Goal: Task Accomplishment & Management: Manage account settings

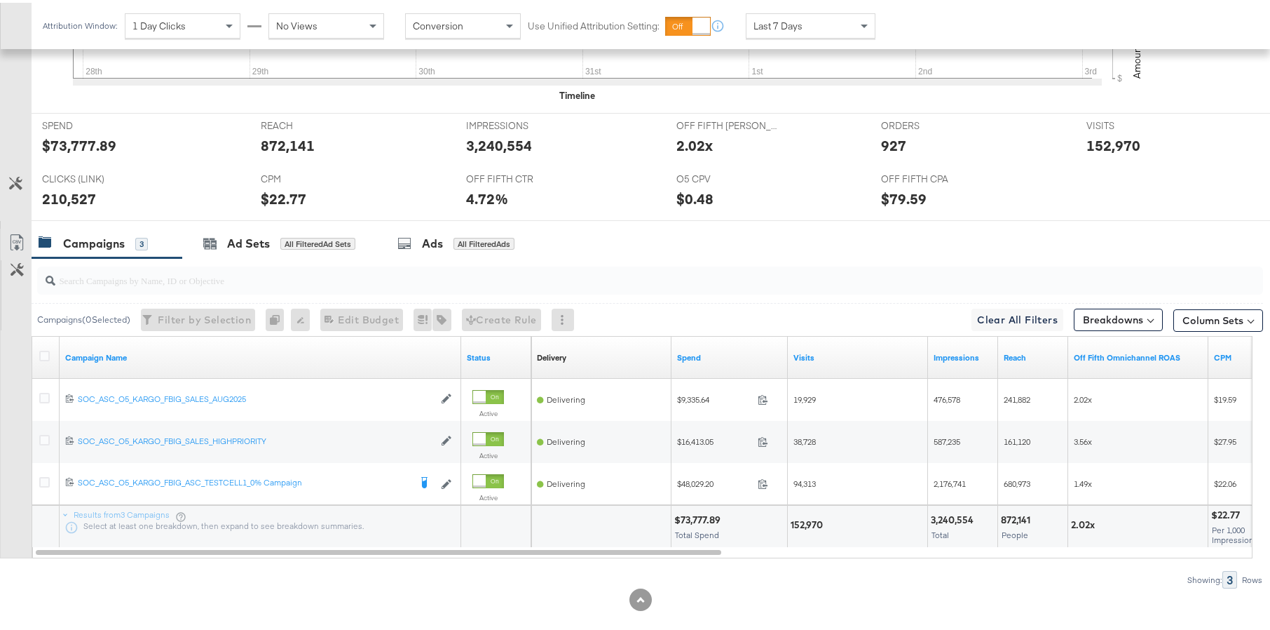
scroll to position [579, 0]
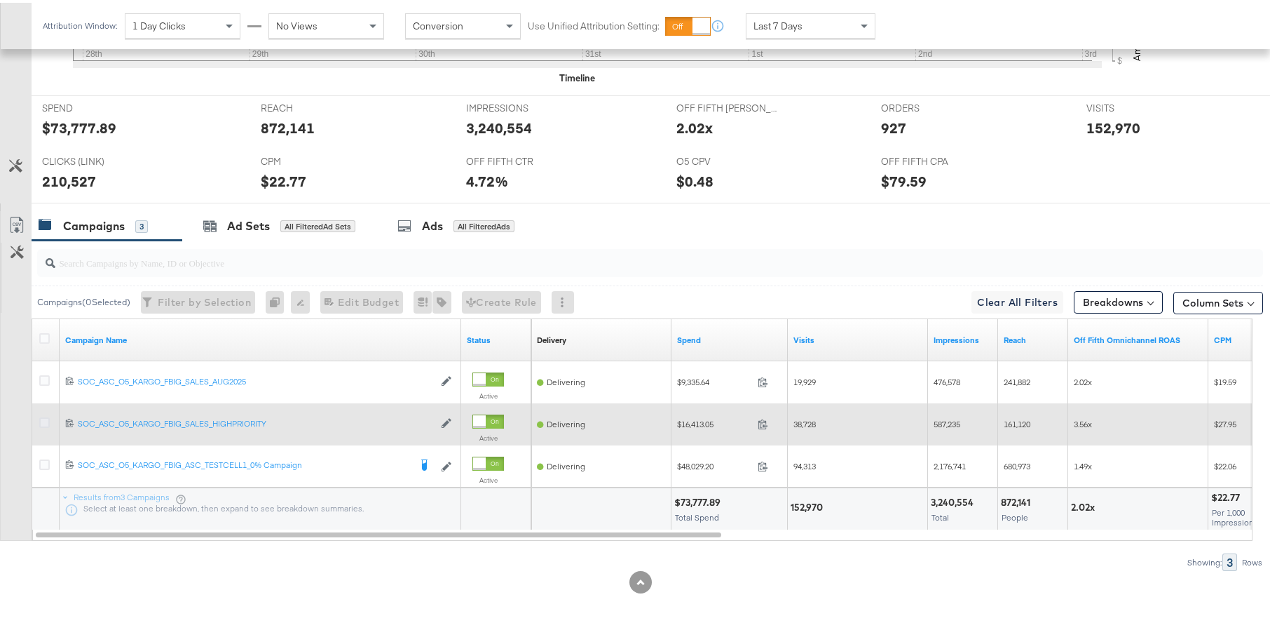
click at [47, 419] on icon at bounding box center [44, 419] width 11 height 11
click at [0, 0] on input "checkbox" at bounding box center [0, 0] width 0 height 0
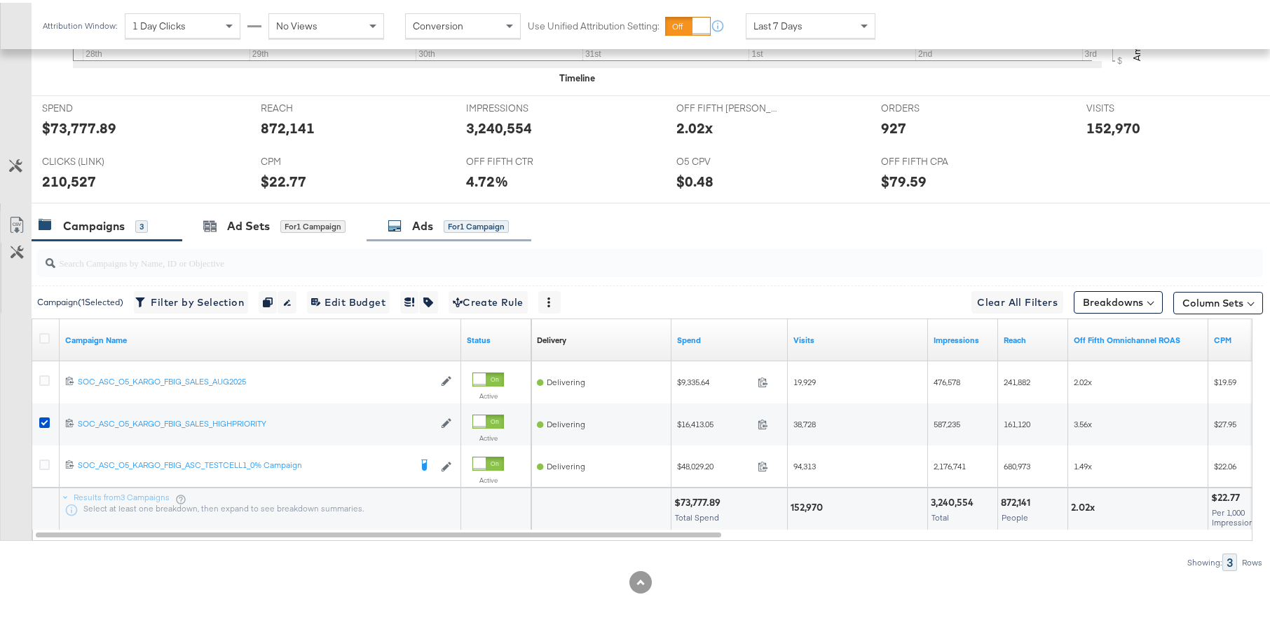
click at [437, 219] on div "Ads for 1 Campaign" at bounding box center [448, 223] width 121 height 16
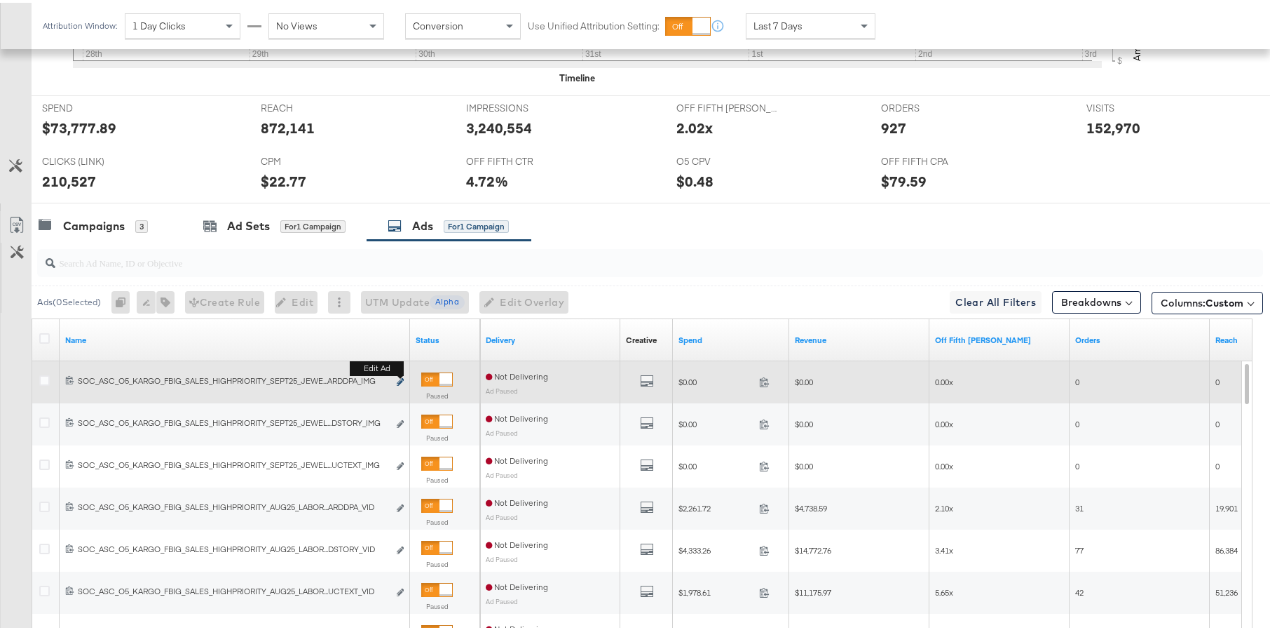
click at [396, 379] on button "Edit ad" at bounding box center [400, 379] width 8 height 15
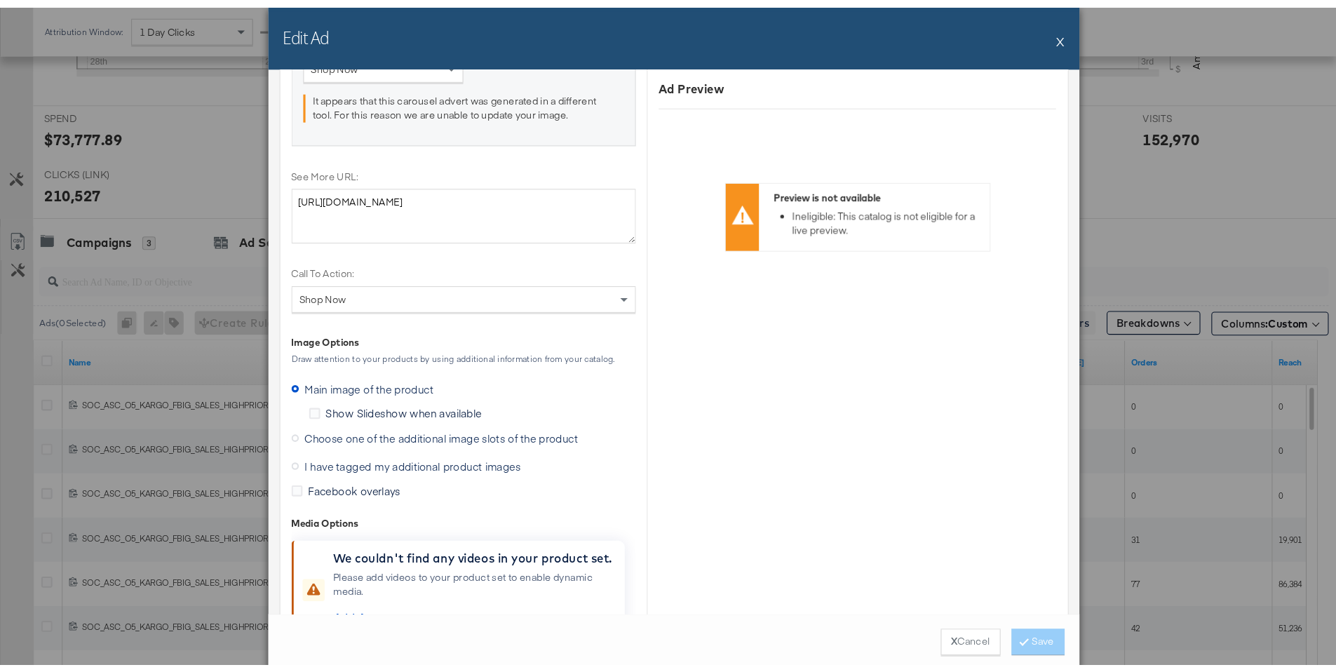
scroll to position [1601, 0]
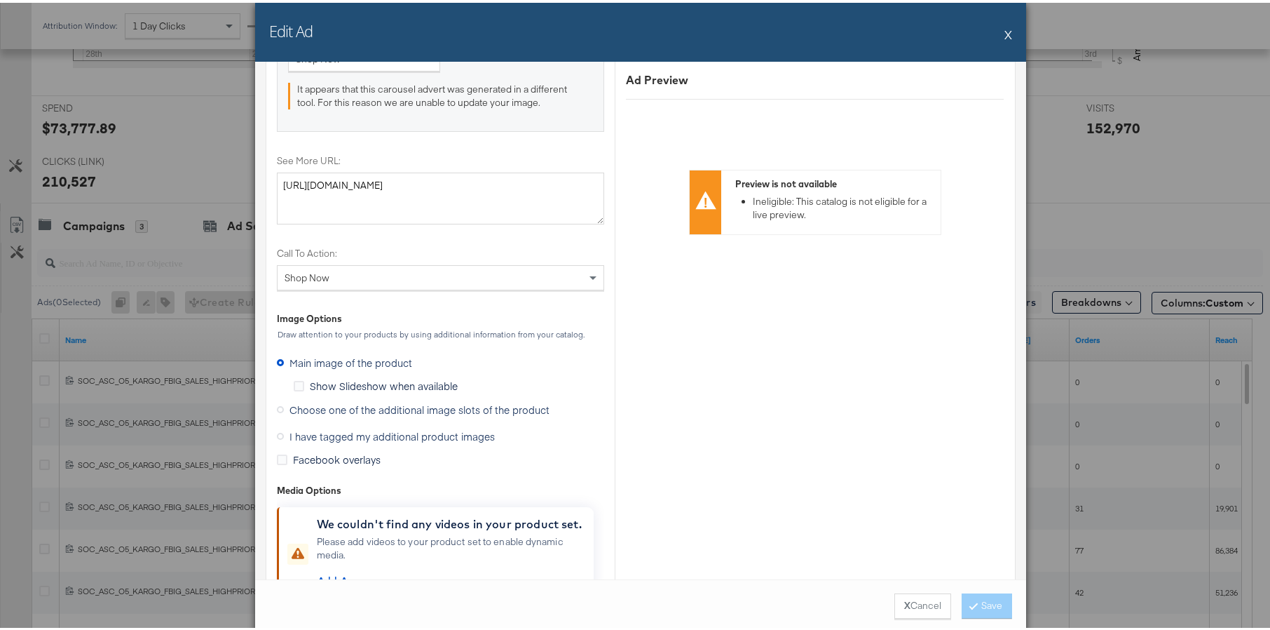
click at [390, 407] on span "Choose one of the additional image slots of the product" at bounding box center [420, 407] width 260 height 14
click at [0, 0] on input "Choose one of the additional image slots of the product" at bounding box center [0, 0] width 0 height 0
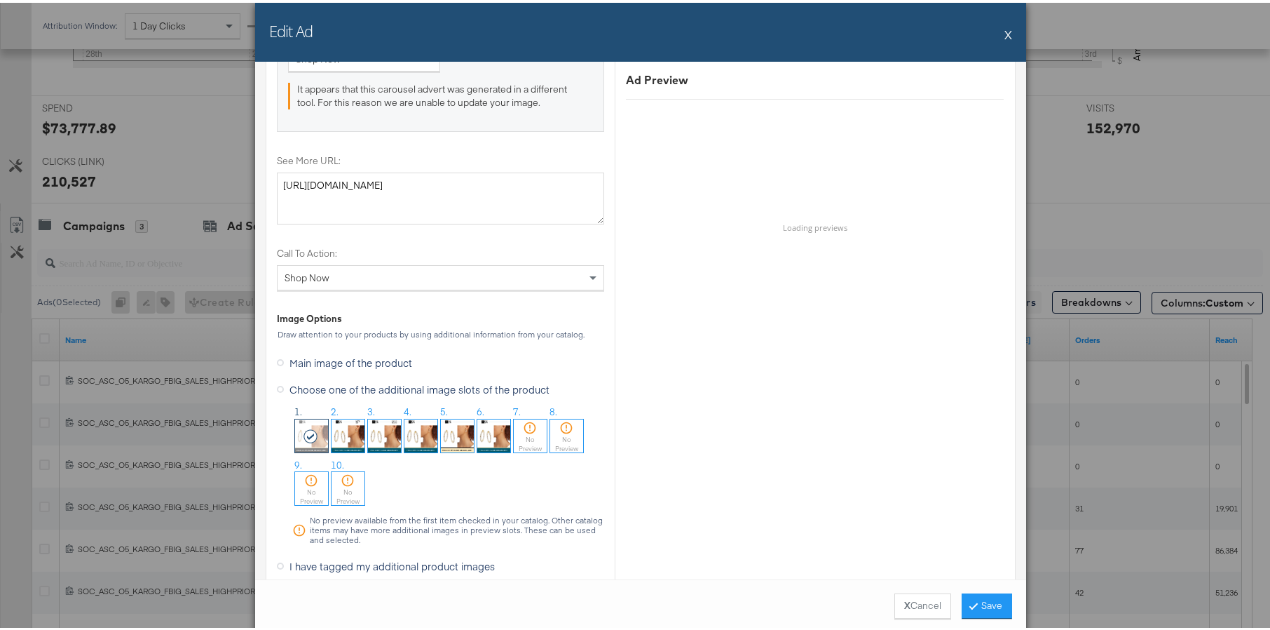
click at [416, 426] on img at bounding box center [421, 432] width 33 height 33
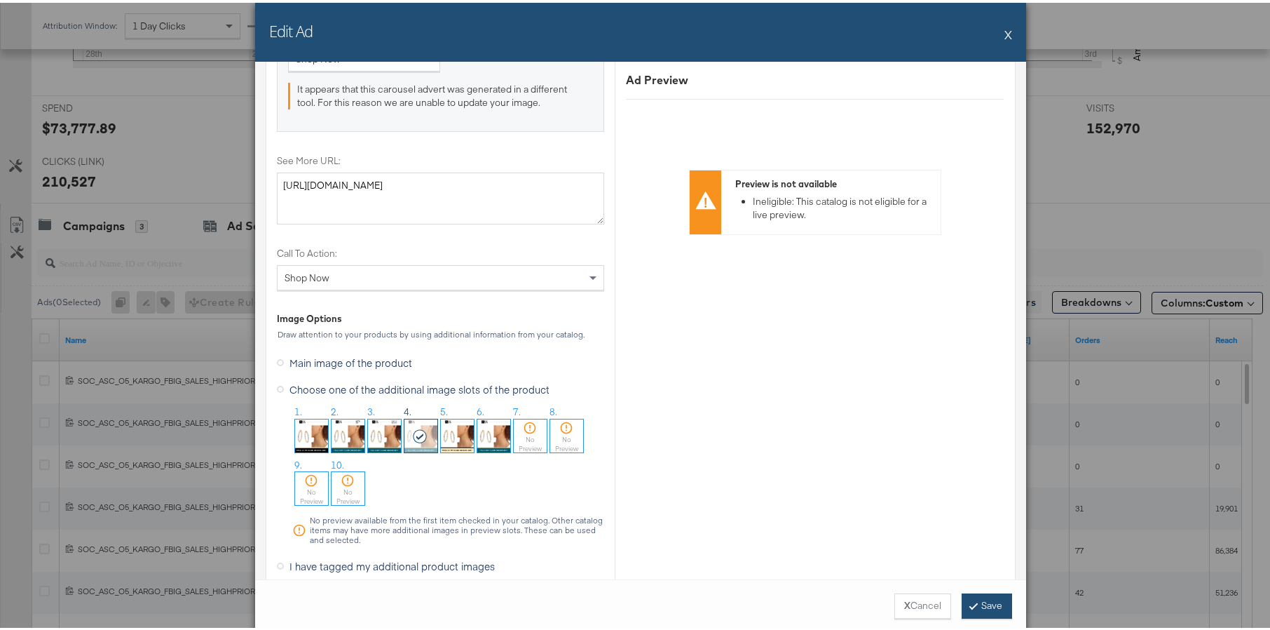
click at [974, 604] on button "Save" at bounding box center [987, 602] width 50 height 25
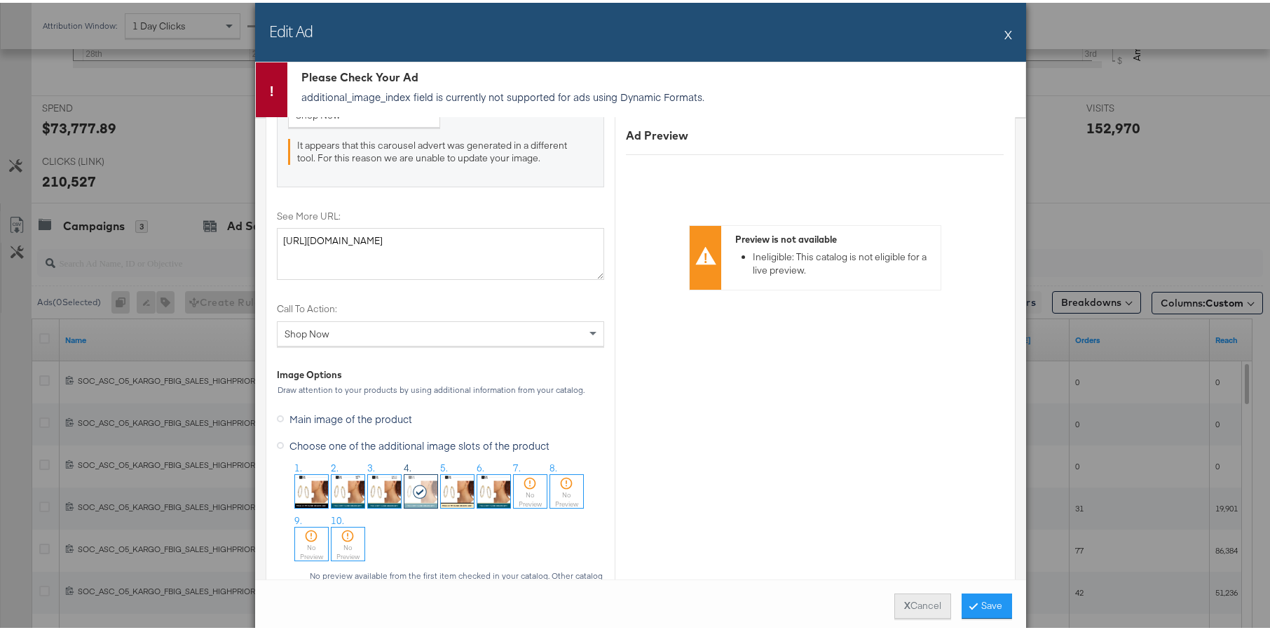
click at [919, 602] on button "X Cancel" at bounding box center [923, 602] width 57 height 25
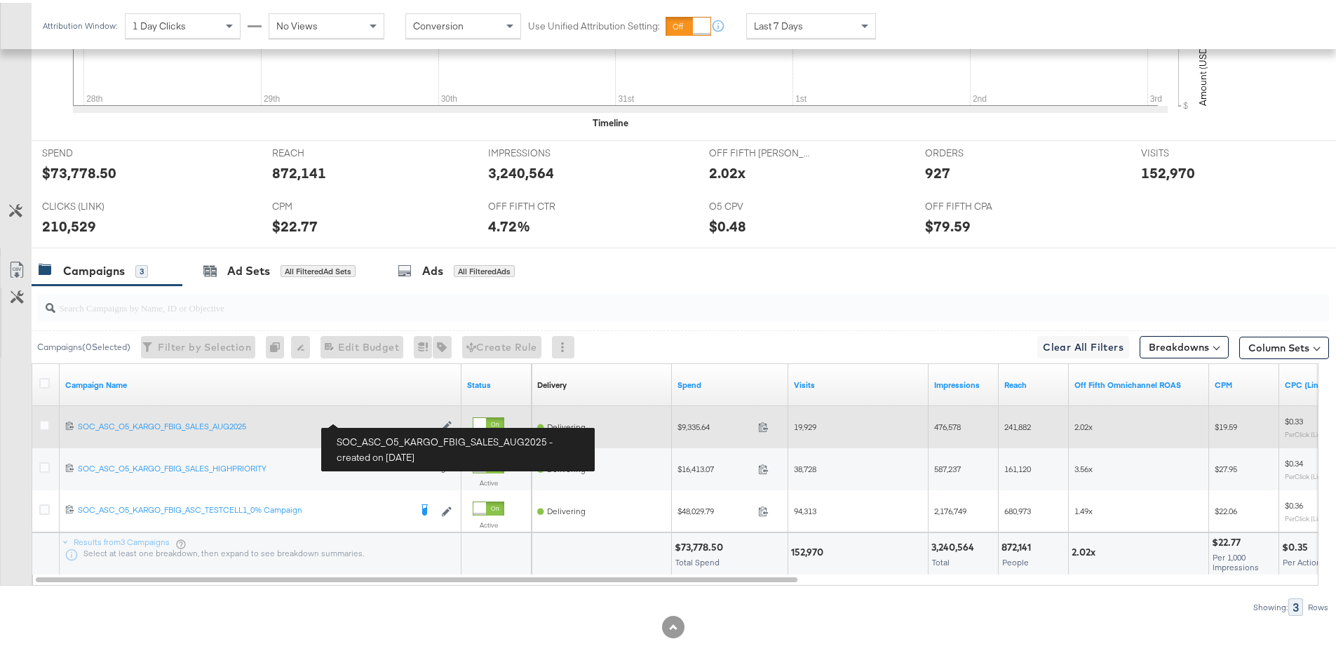
scroll to position [537, 0]
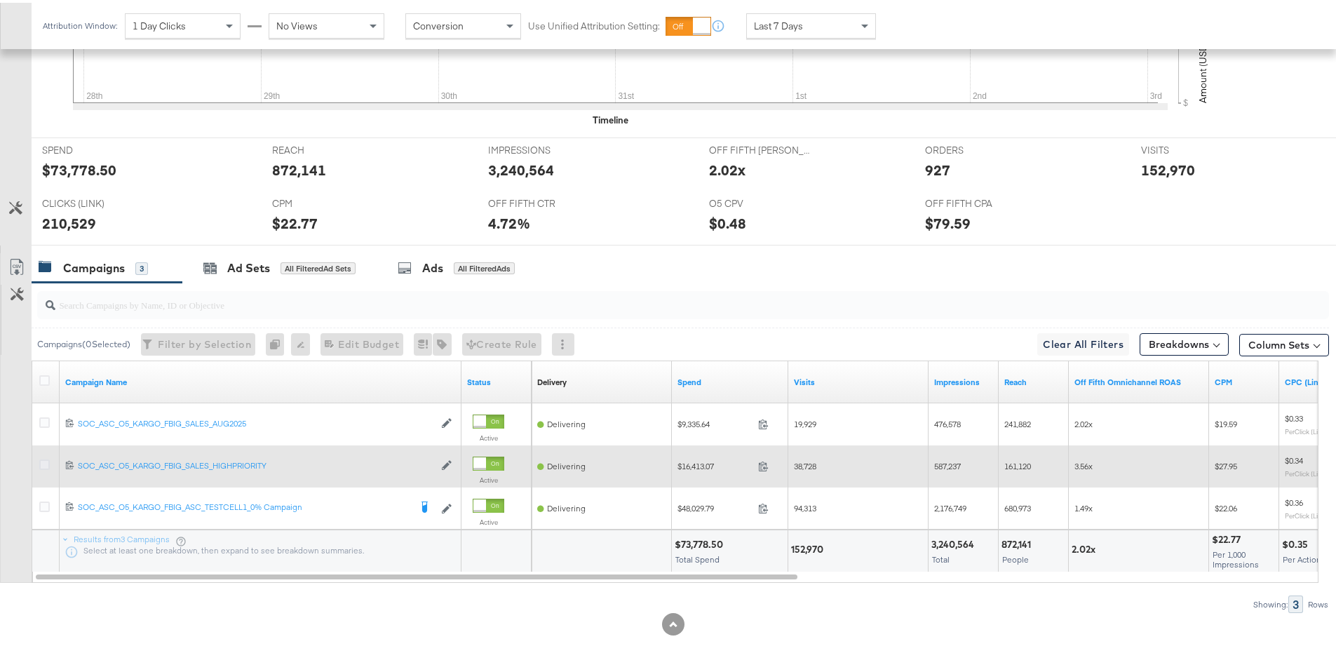
click at [43, 463] on icon at bounding box center [44, 461] width 11 height 11
click at [0, 0] on input "checkbox" at bounding box center [0, 0] width 0 height 0
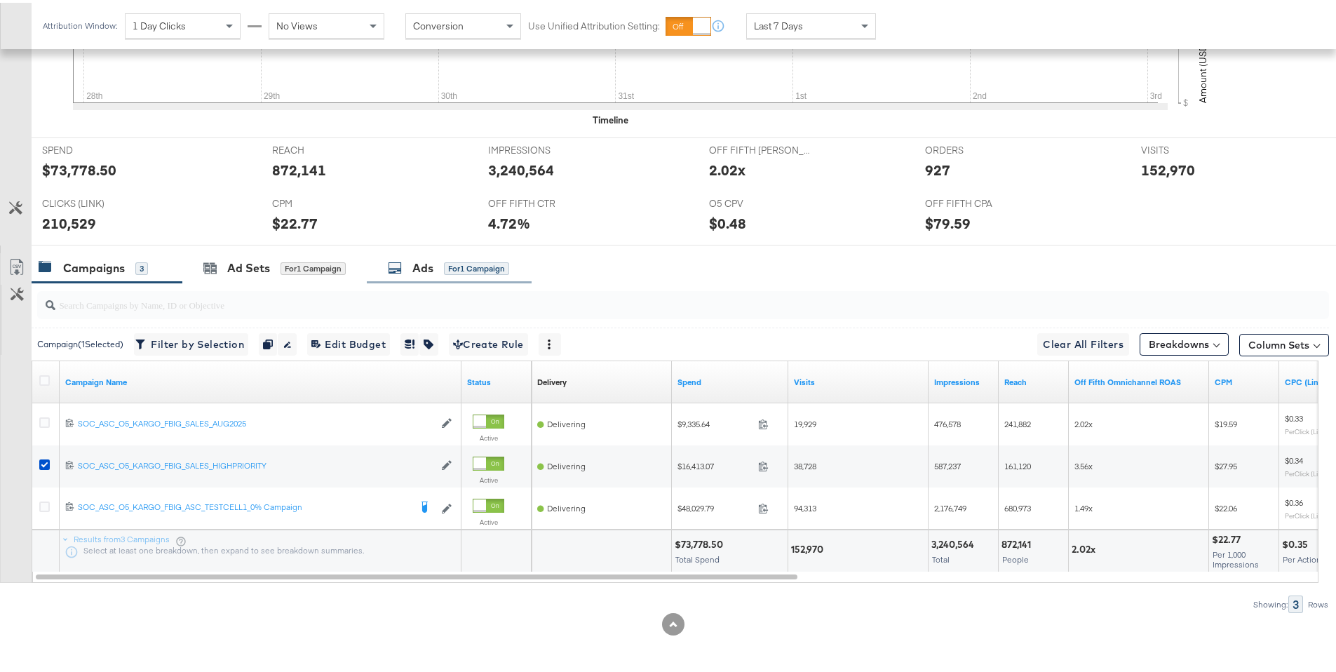
click at [390, 262] on icon at bounding box center [395, 265] width 14 height 14
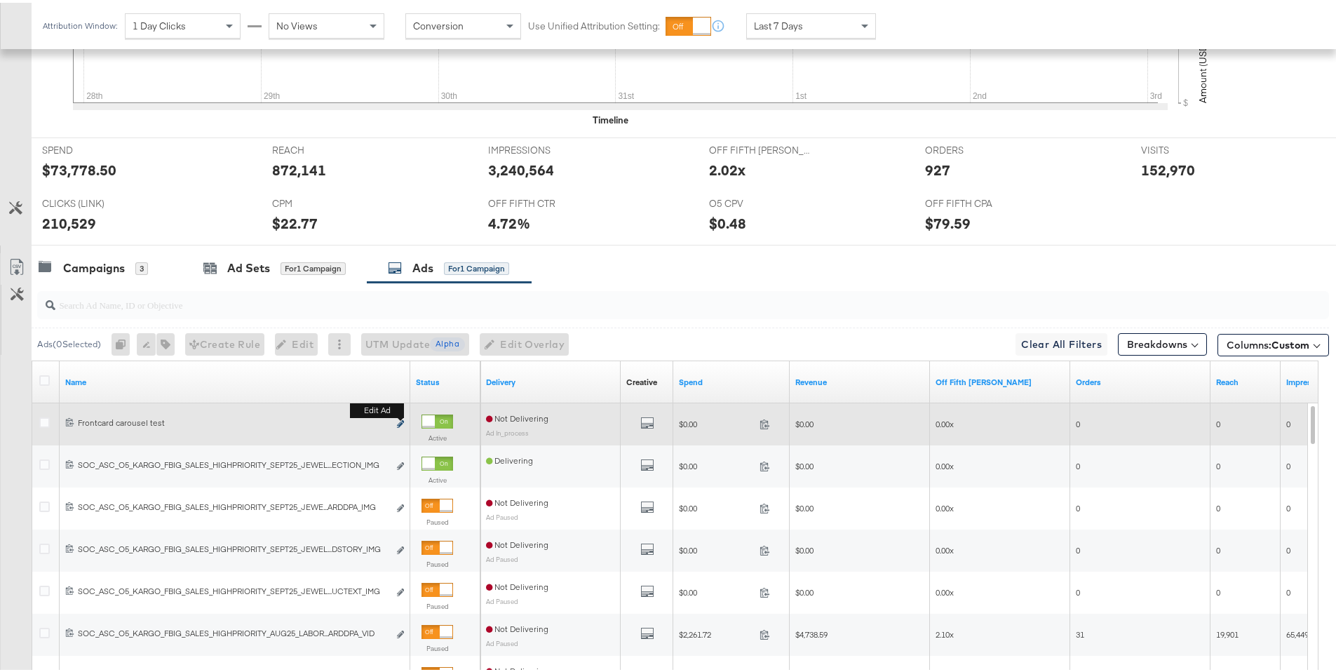
click at [401, 419] on icon "link" at bounding box center [400, 421] width 7 height 8
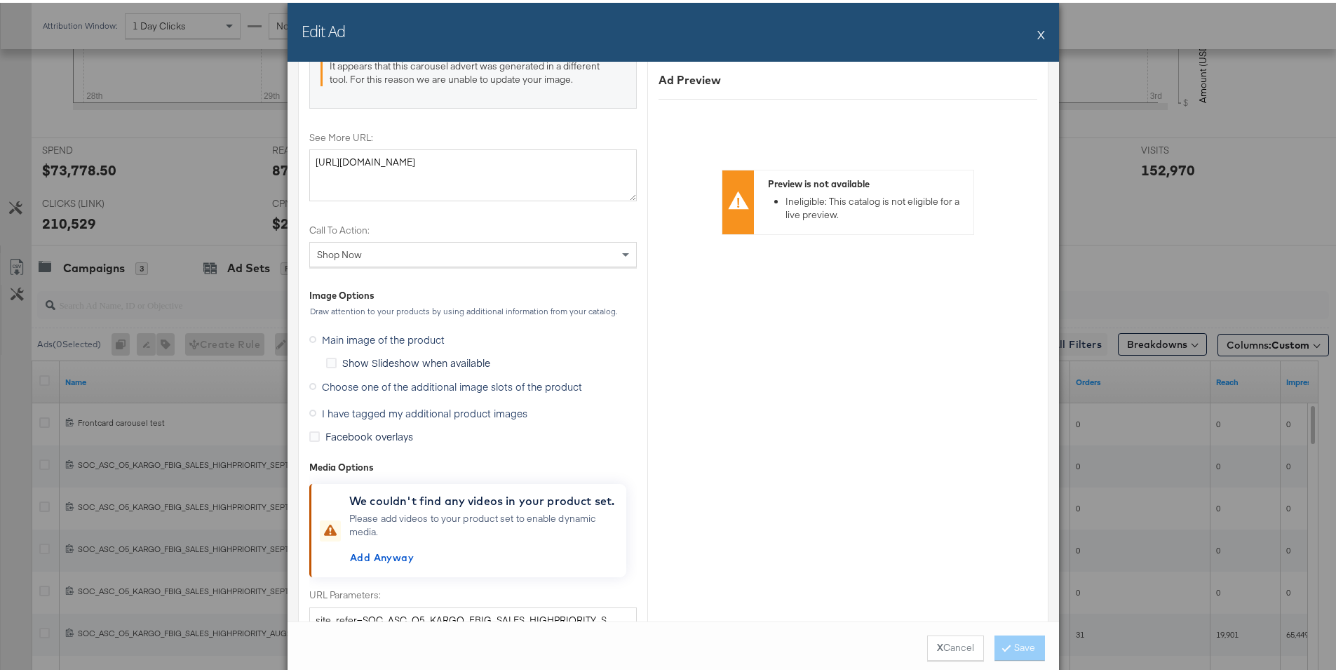
scroll to position [1648, 0]
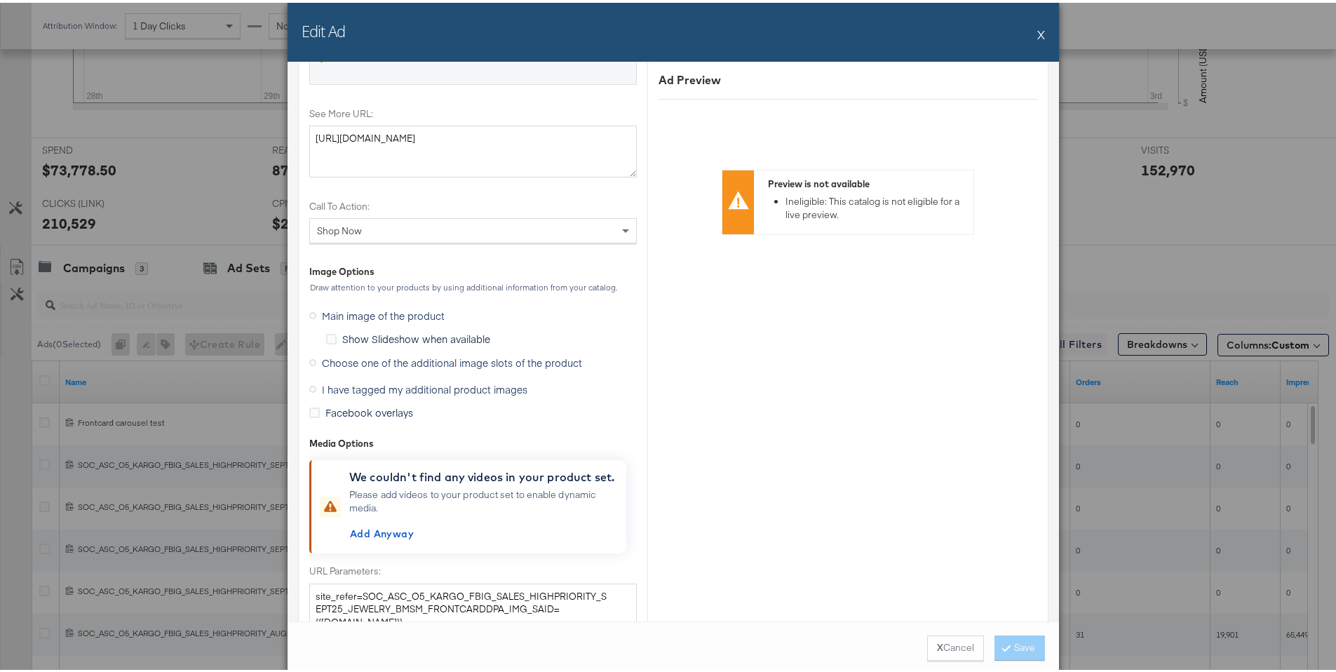
click at [427, 362] on span "Choose one of the additional image slots of the product" at bounding box center [452, 360] width 260 height 14
click at [0, 0] on input "Choose one of the additional image slots of the product" at bounding box center [0, 0] width 0 height 0
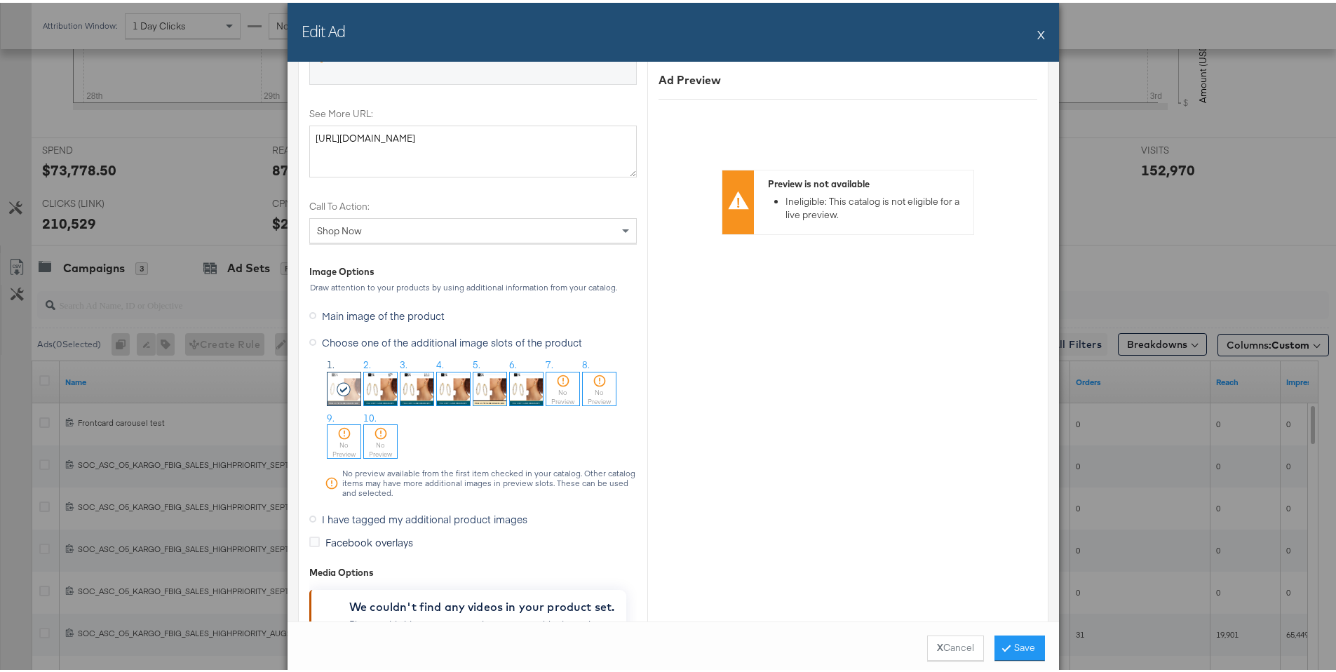
click at [446, 393] on img at bounding box center [453, 385] width 33 height 33
click at [1007, 647] on button "Save" at bounding box center [1019, 644] width 50 height 25
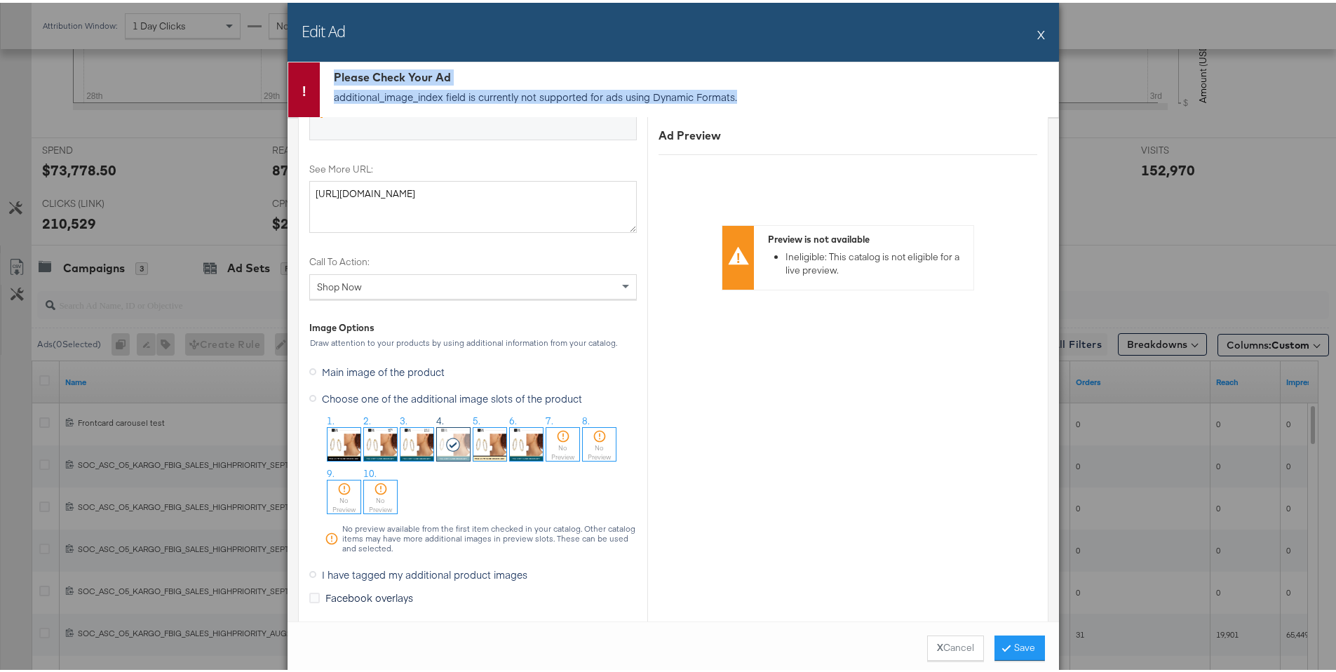
drag, startPoint x: 766, startPoint y: 95, endPoint x: 329, endPoint y: 74, distance: 437.2
click at [329, 74] on div "Please Check Your Ad additional_image_index field is currently not supported fo…" at bounding box center [689, 87] width 738 height 55
click at [944, 647] on button "X Cancel" at bounding box center [955, 644] width 57 height 25
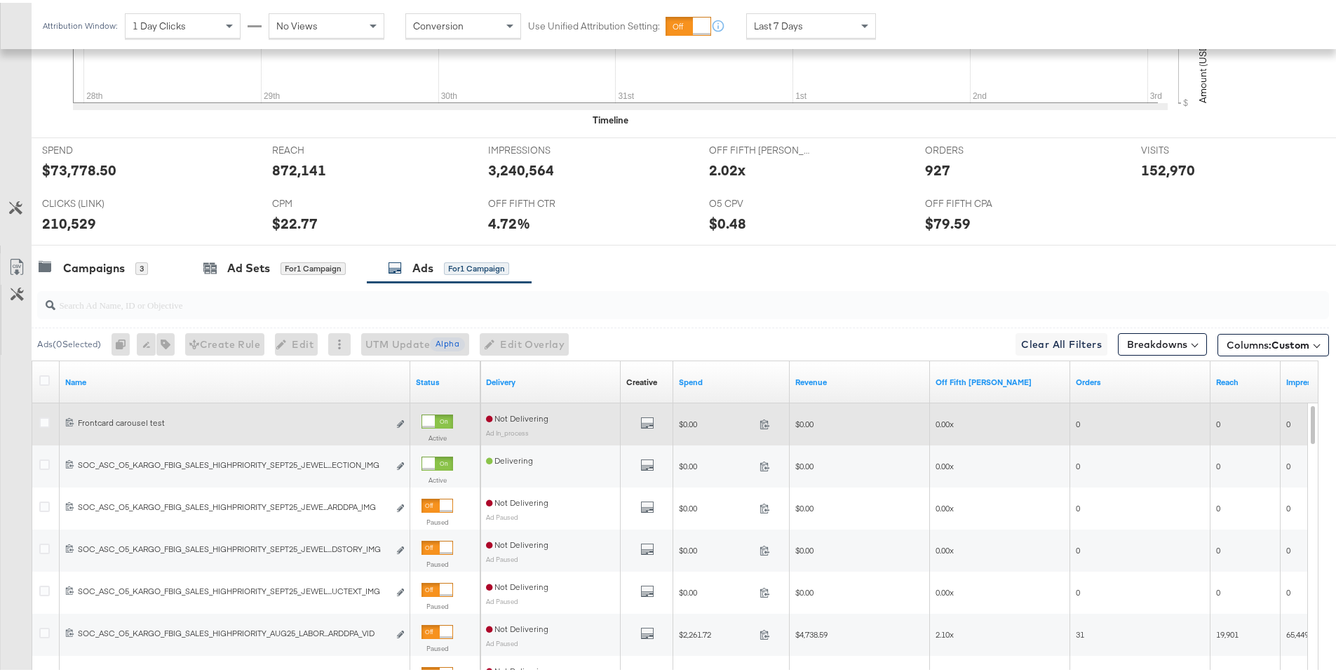
click at [435, 420] on div at bounding box center [437, 419] width 32 height 14
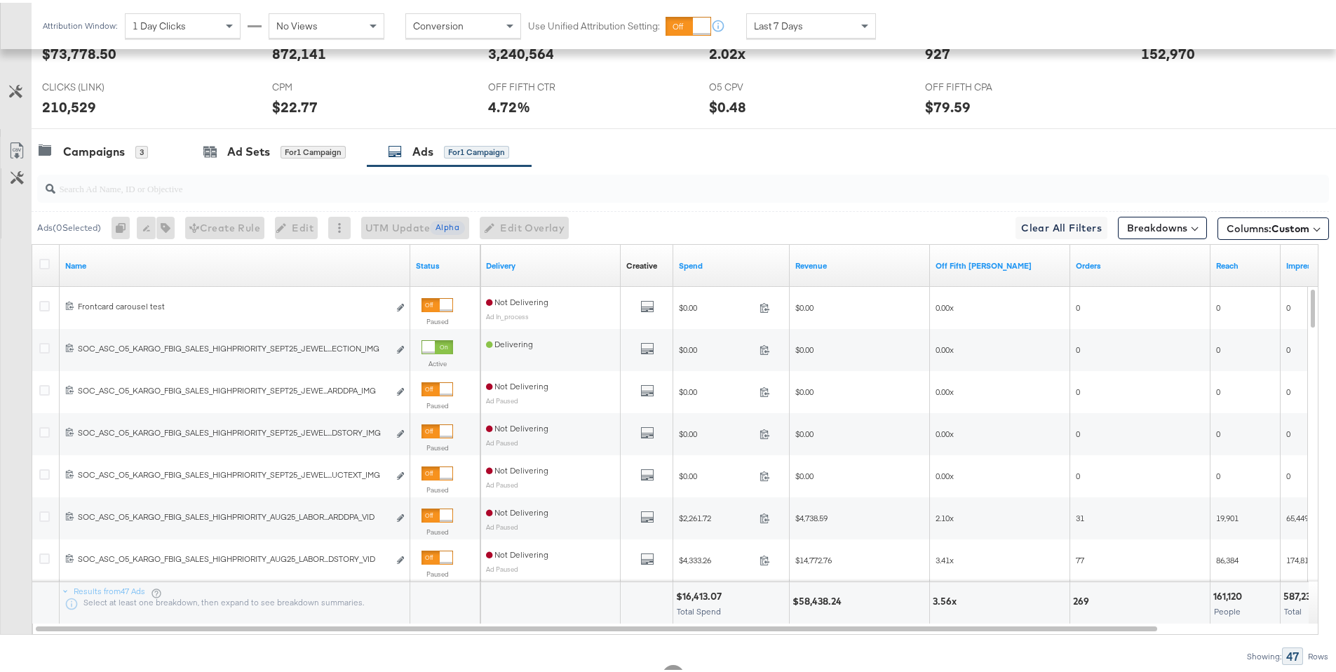
scroll to position [658, 0]
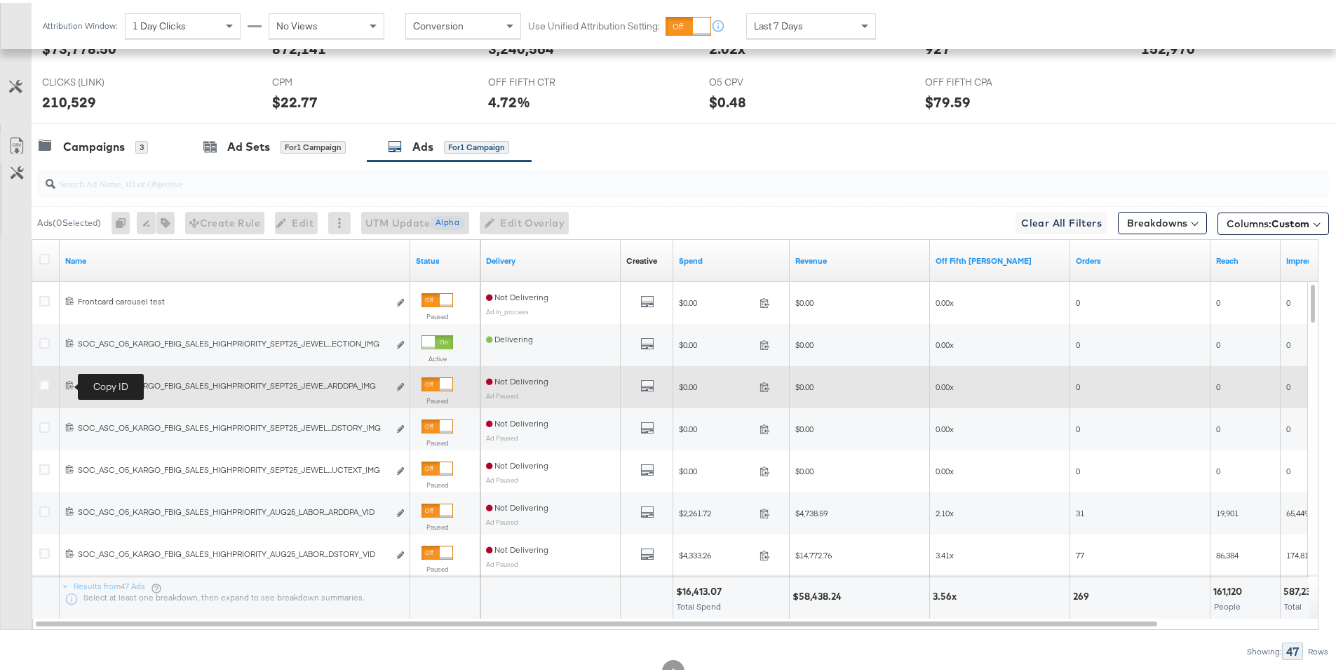
click at [68, 382] on icon at bounding box center [69, 381] width 9 height 9
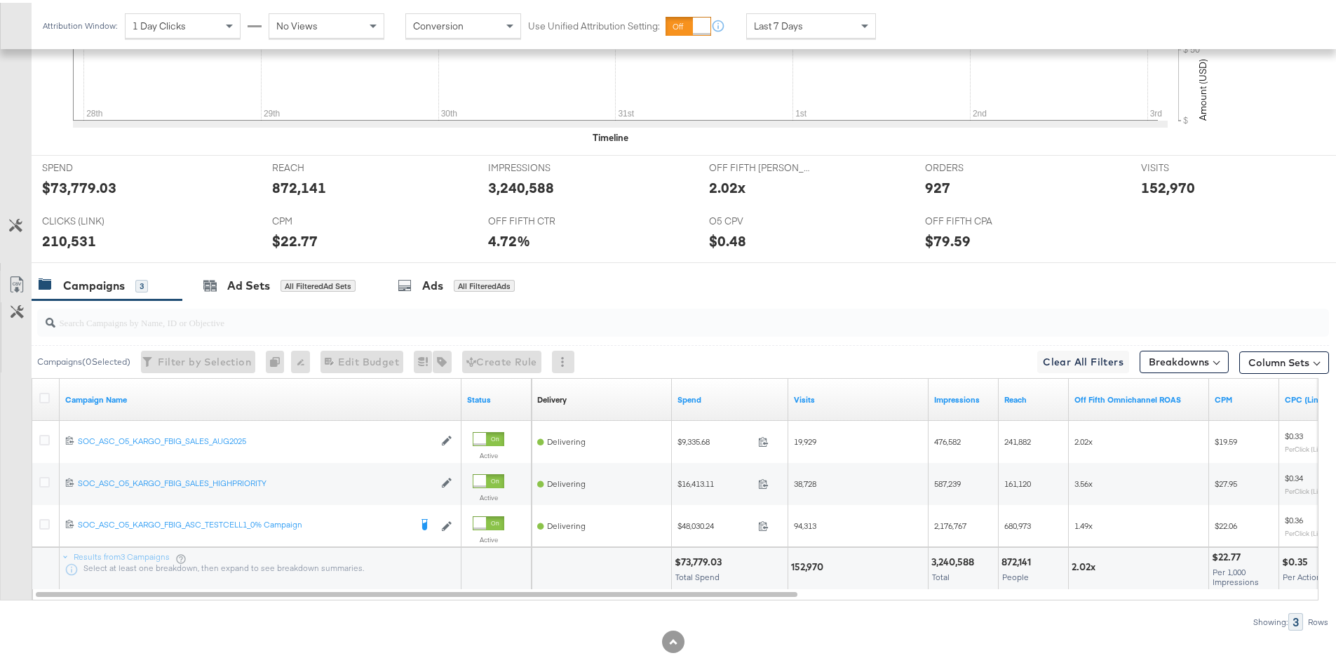
scroll to position [537, 0]
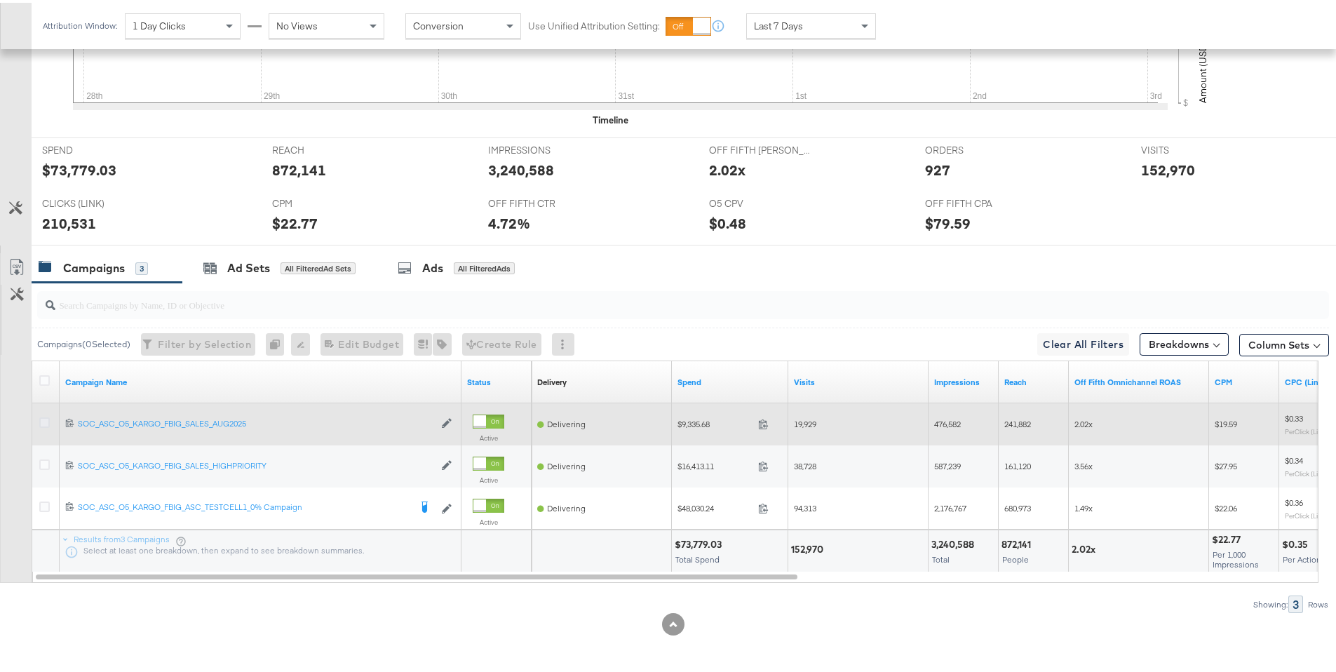
click at [46, 421] on icon at bounding box center [44, 419] width 11 height 11
click at [0, 0] on input "checkbox" at bounding box center [0, 0] width 0 height 0
click at [46, 421] on icon at bounding box center [44, 419] width 11 height 11
click at [0, 0] on input "checkbox" at bounding box center [0, 0] width 0 height 0
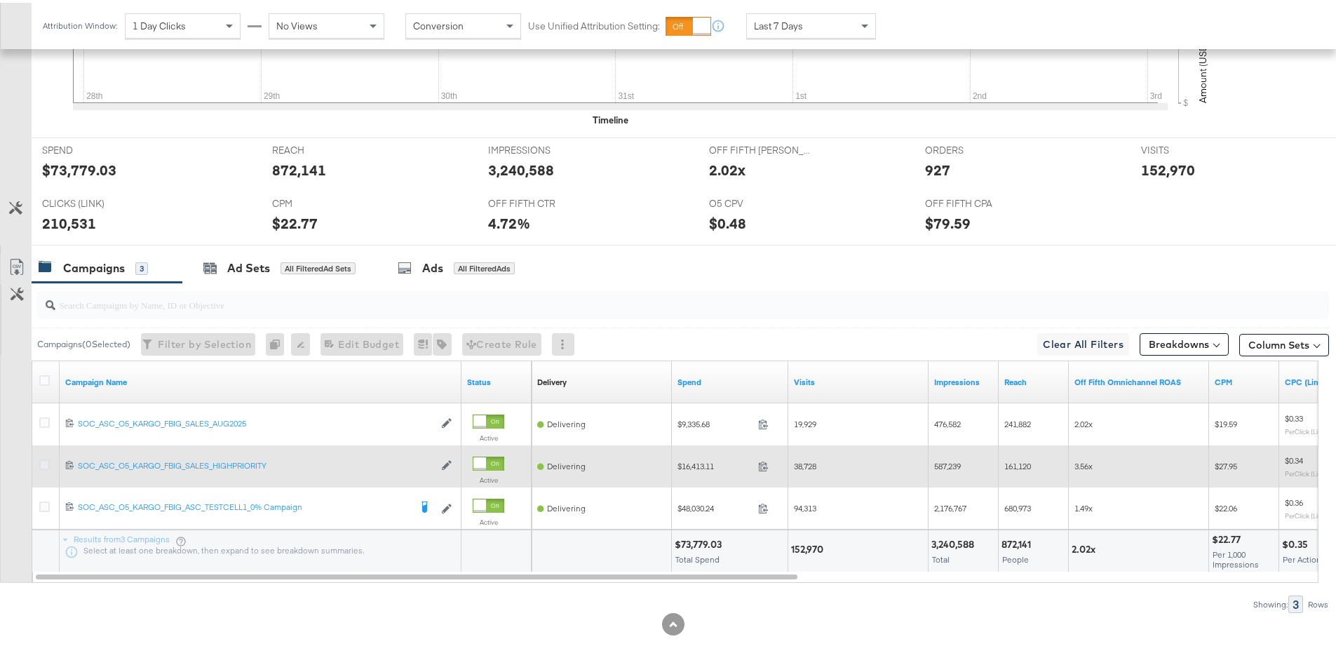
click at [45, 465] on icon at bounding box center [44, 461] width 11 height 11
click at [0, 0] on input "checkbox" at bounding box center [0, 0] width 0 height 0
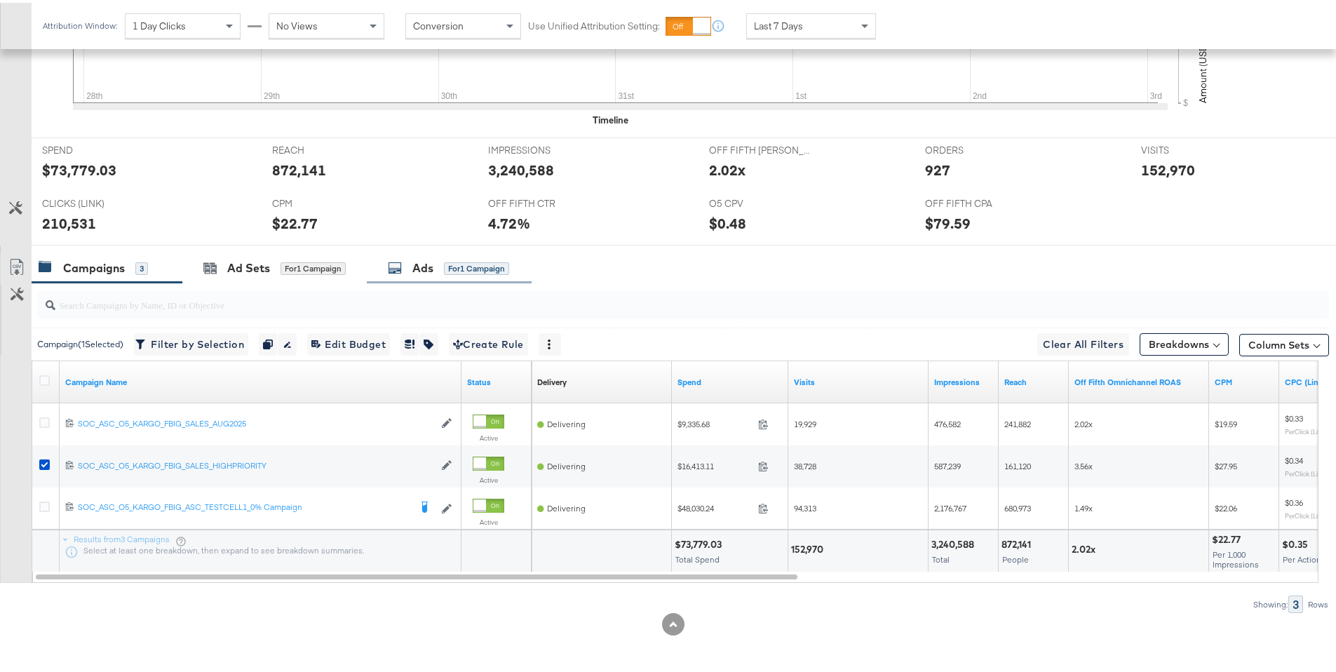
click at [421, 267] on div "Ads" at bounding box center [422, 265] width 21 height 16
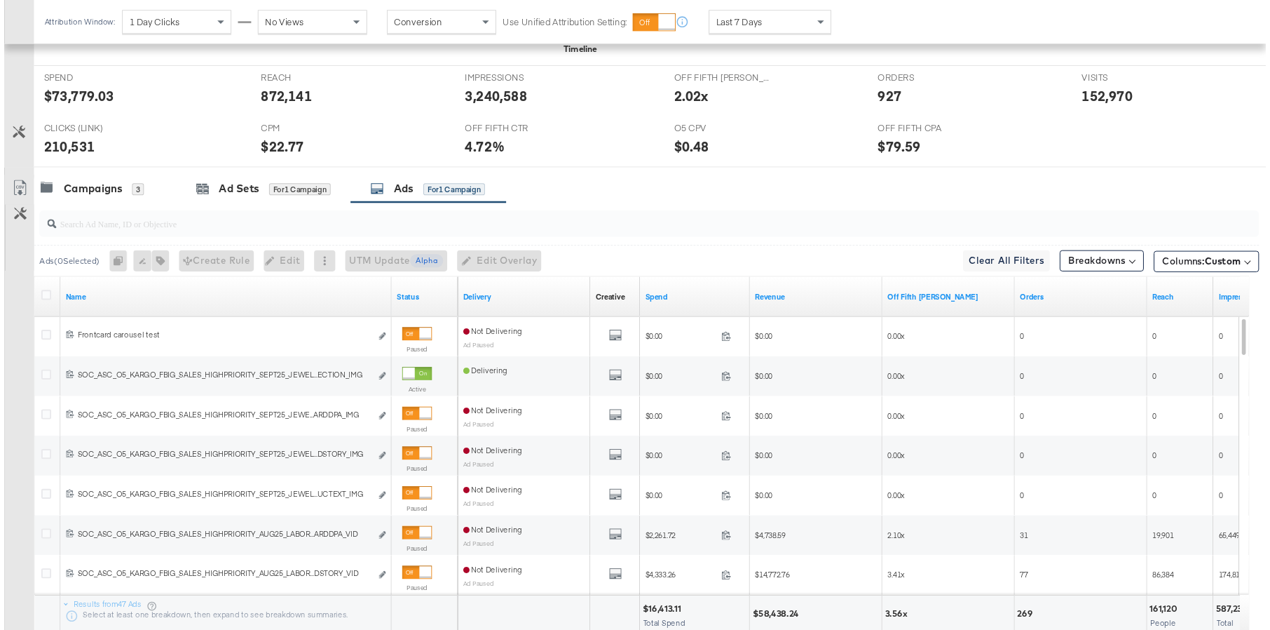
scroll to position [630, 0]
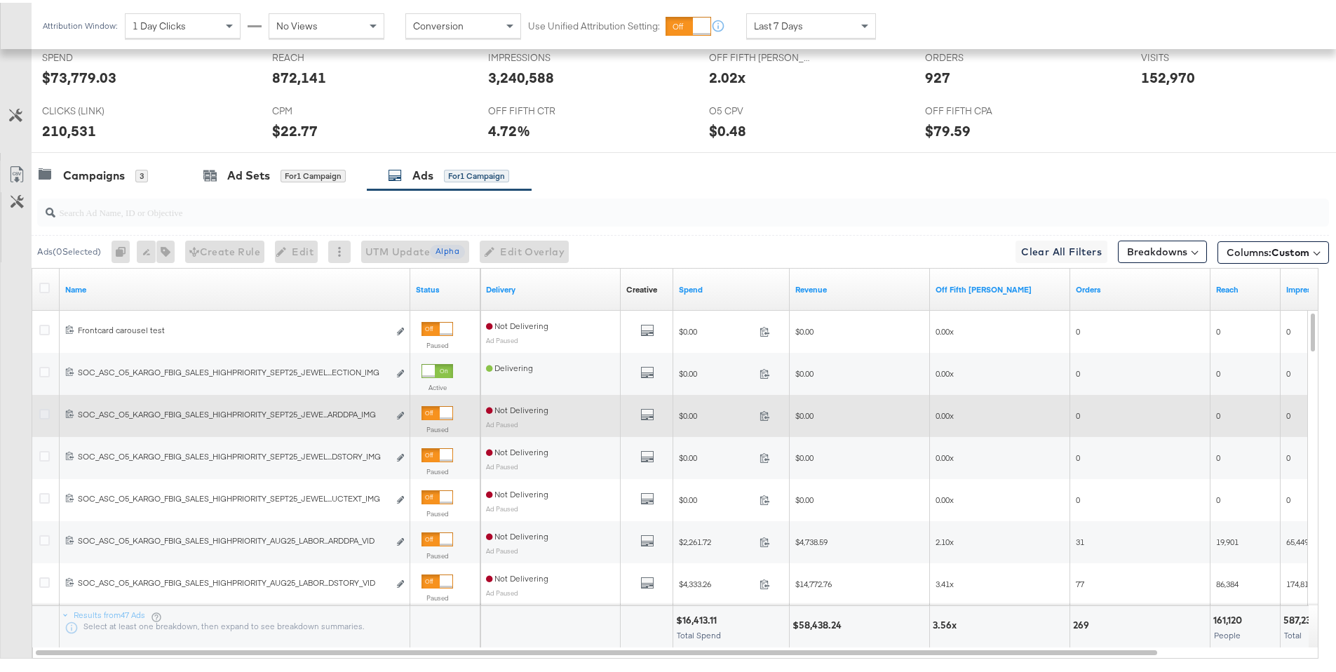
click at [43, 414] on icon at bounding box center [44, 411] width 11 height 11
click at [0, 0] on input "checkbox" at bounding box center [0, 0] width 0 height 0
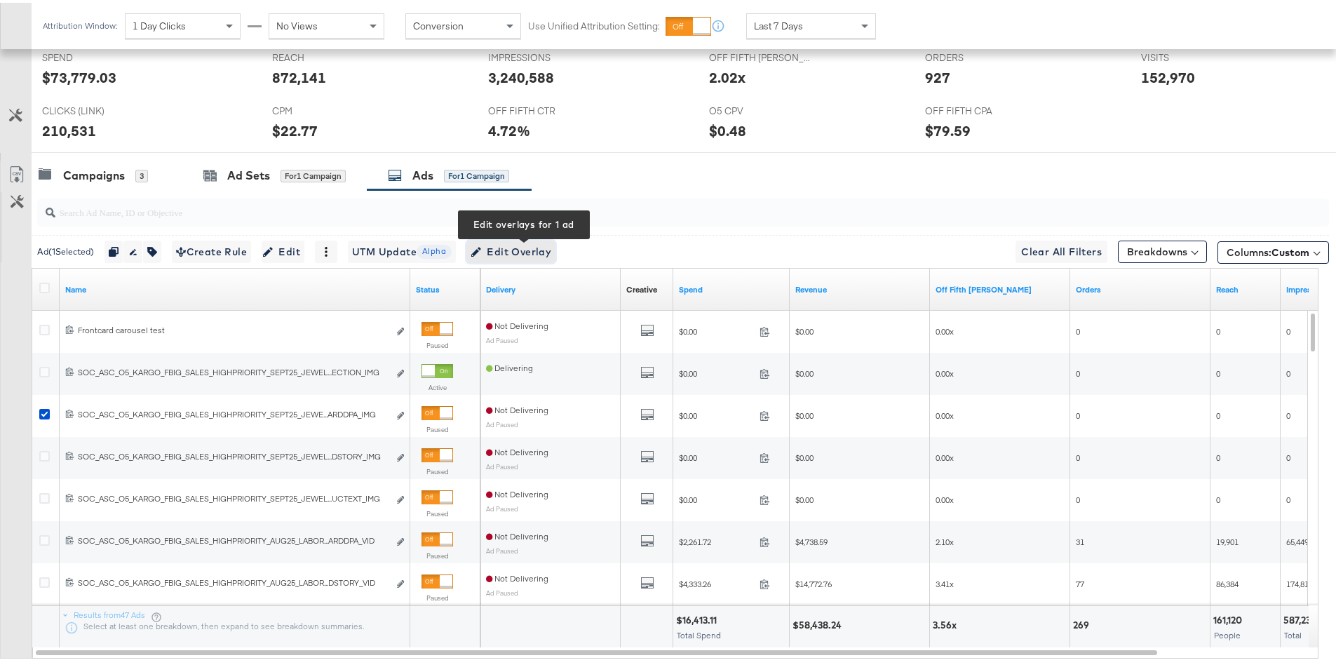
click at [512, 251] on span "Edit Overlay Edit overlays for 1 ad" at bounding box center [510, 249] width 81 height 18
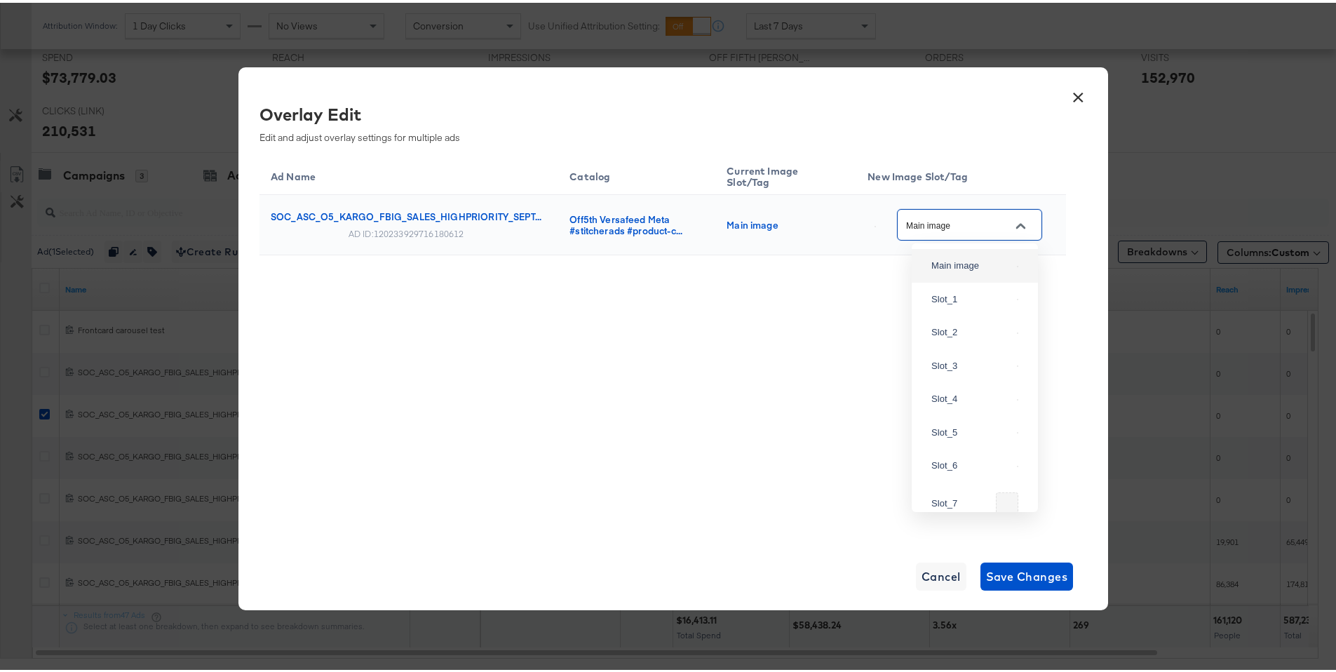
click at [994, 220] on input "Main image" at bounding box center [958, 223] width 111 height 16
click at [972, 409] on div "Slot_4" at bounding box center [975, 395] width 104 height 25
type input "Slot_4"
click at [993, 572] on span "Save Changes" at bounding box center [1027, 574] width 82 height 20
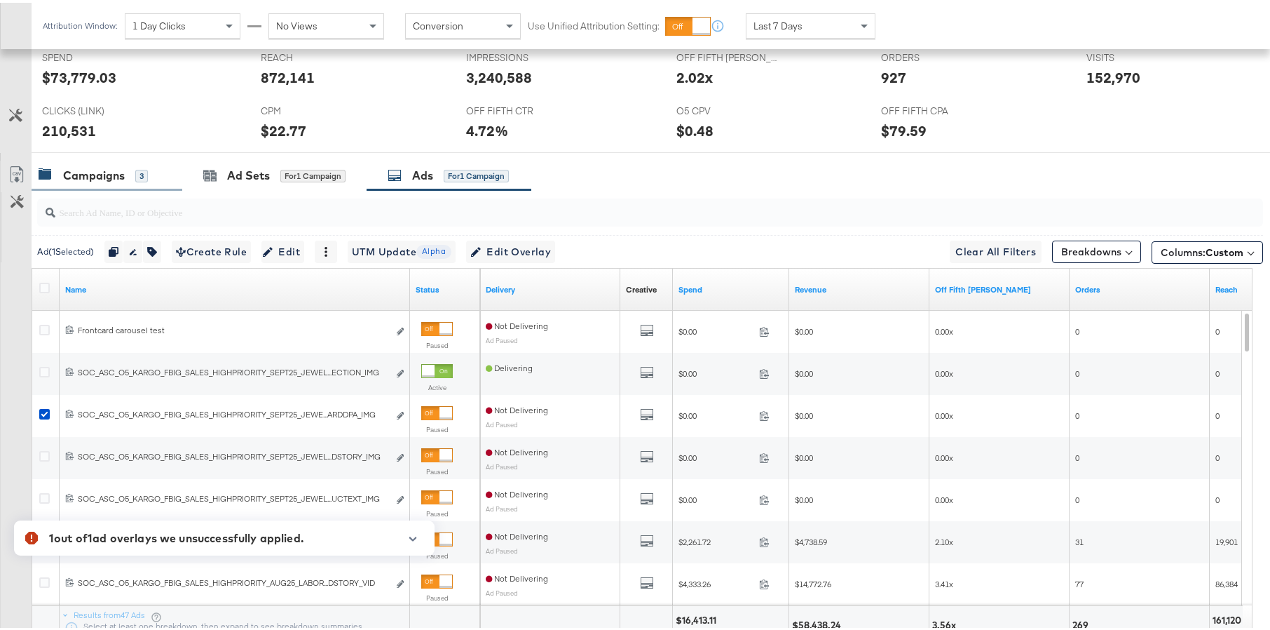
click at [96, 179] on div "Campaigns" at bounding box center [94, 173] width 62 height 16
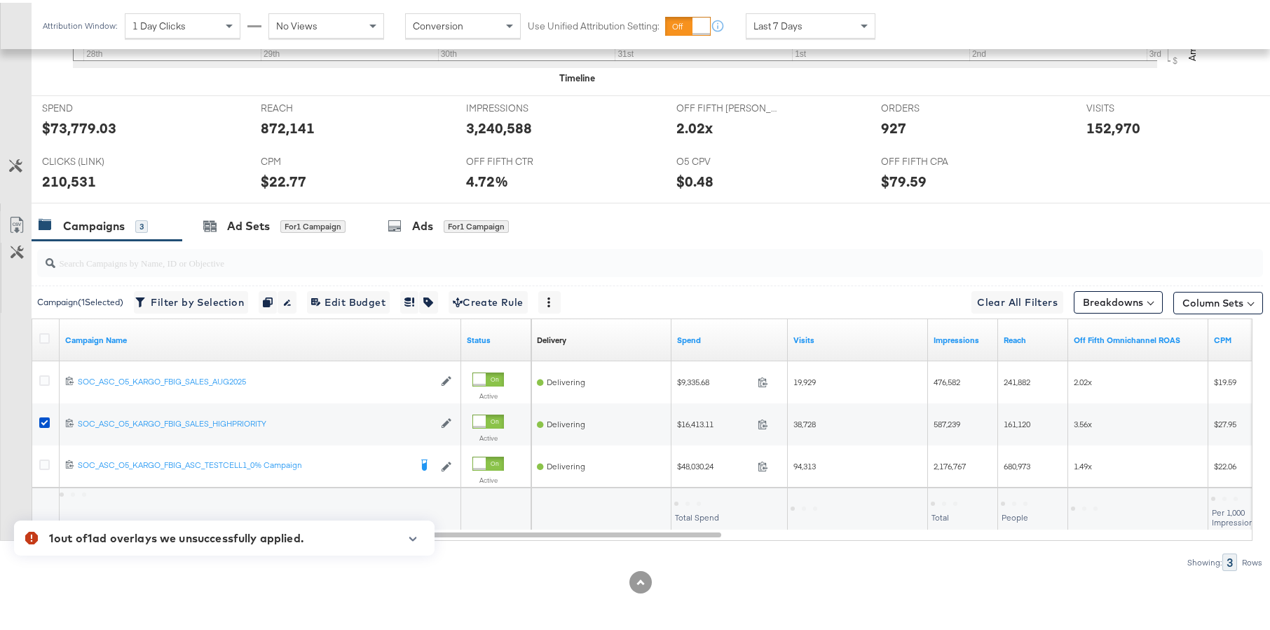
scroll to position [579, 0]
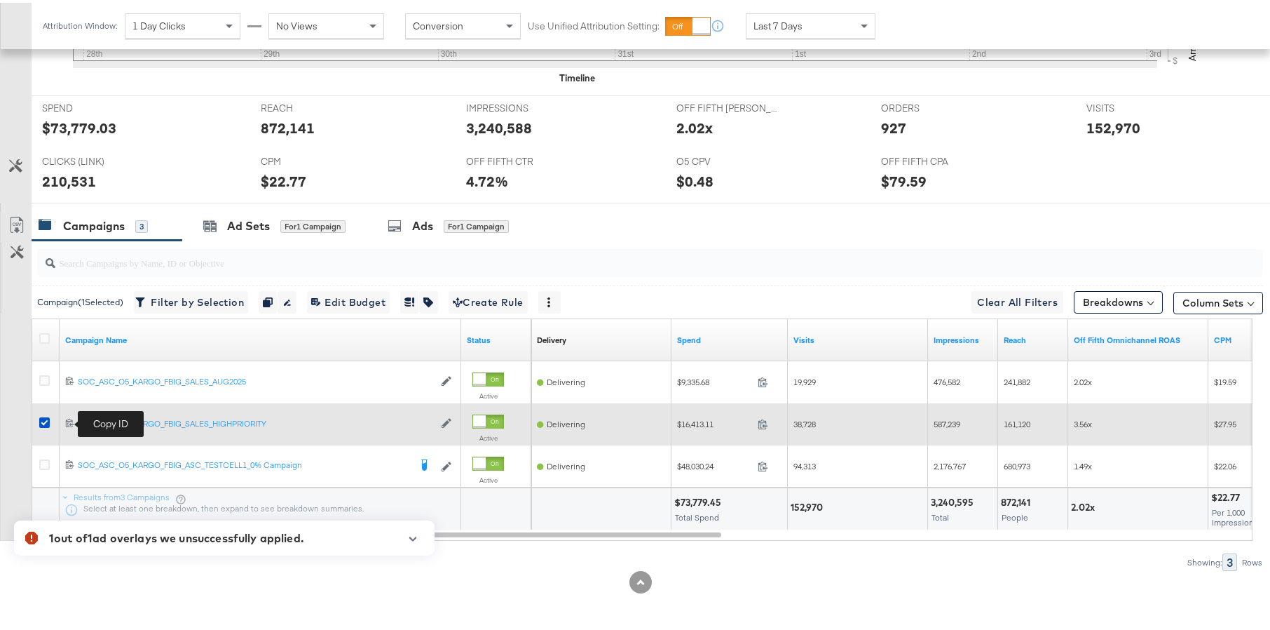
click at [68, 419] on icon at bounding box center [69, 419] width 9 height 9
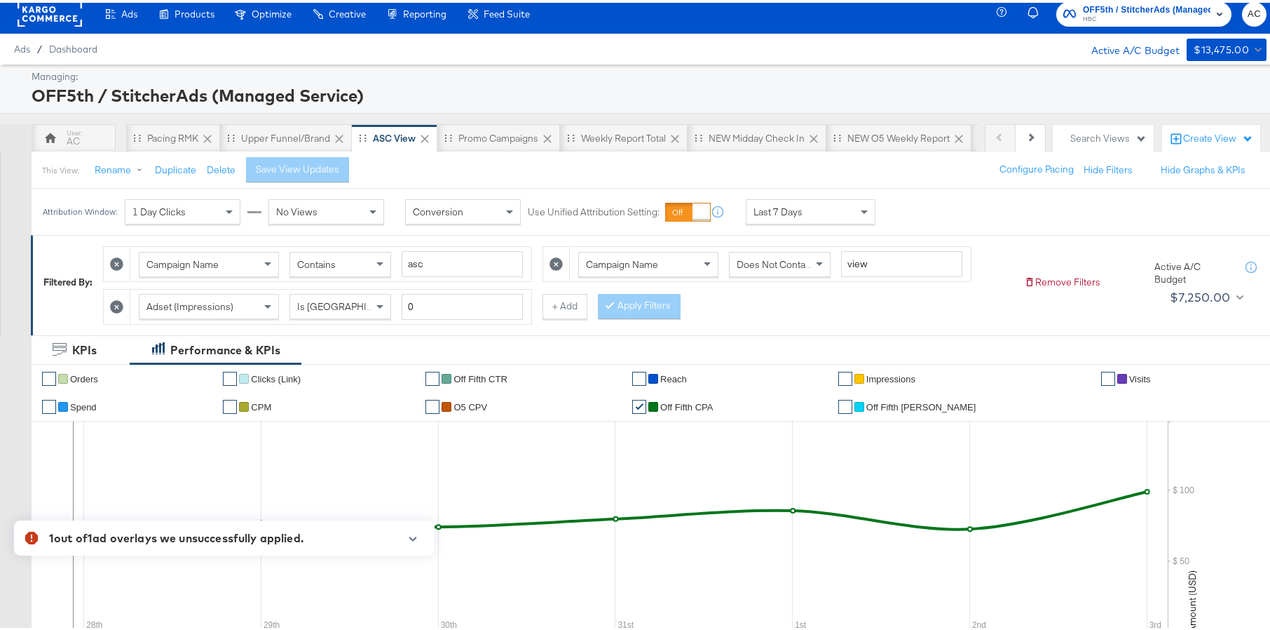
scroll to position [0, 0]
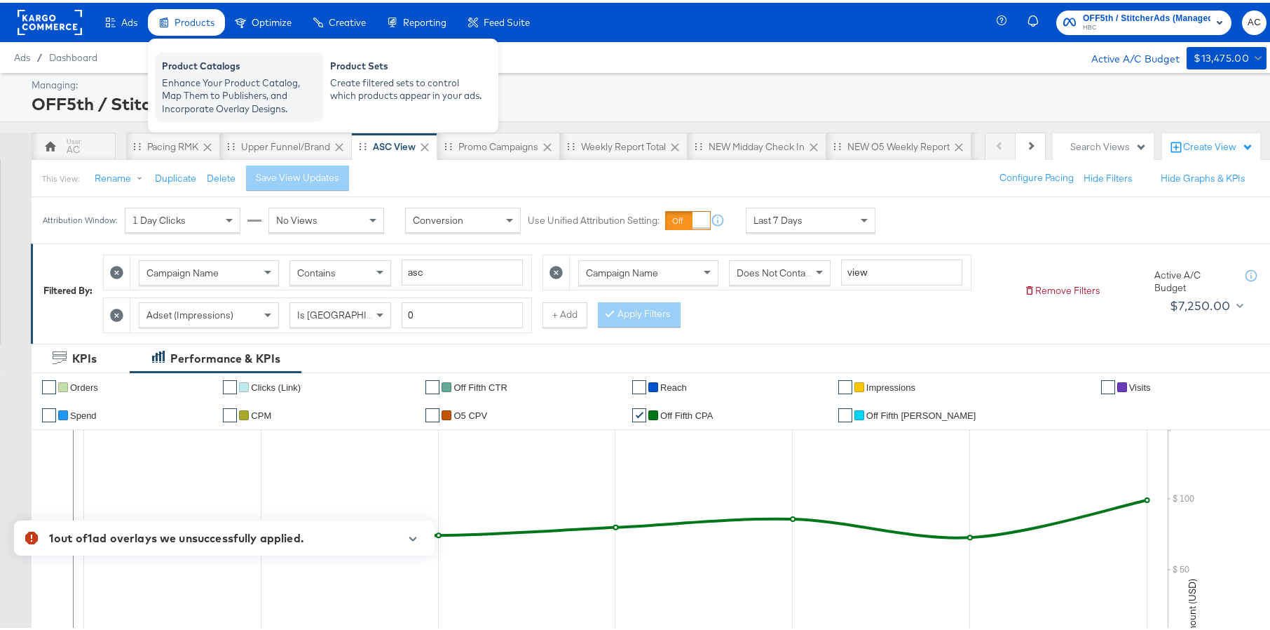
click at [204, 93] on div "Enhance Your Product Catalog, Map Them to Publishers, and Incorporate Overlay D…" at bounding box center [239, 93] width 154 height 39
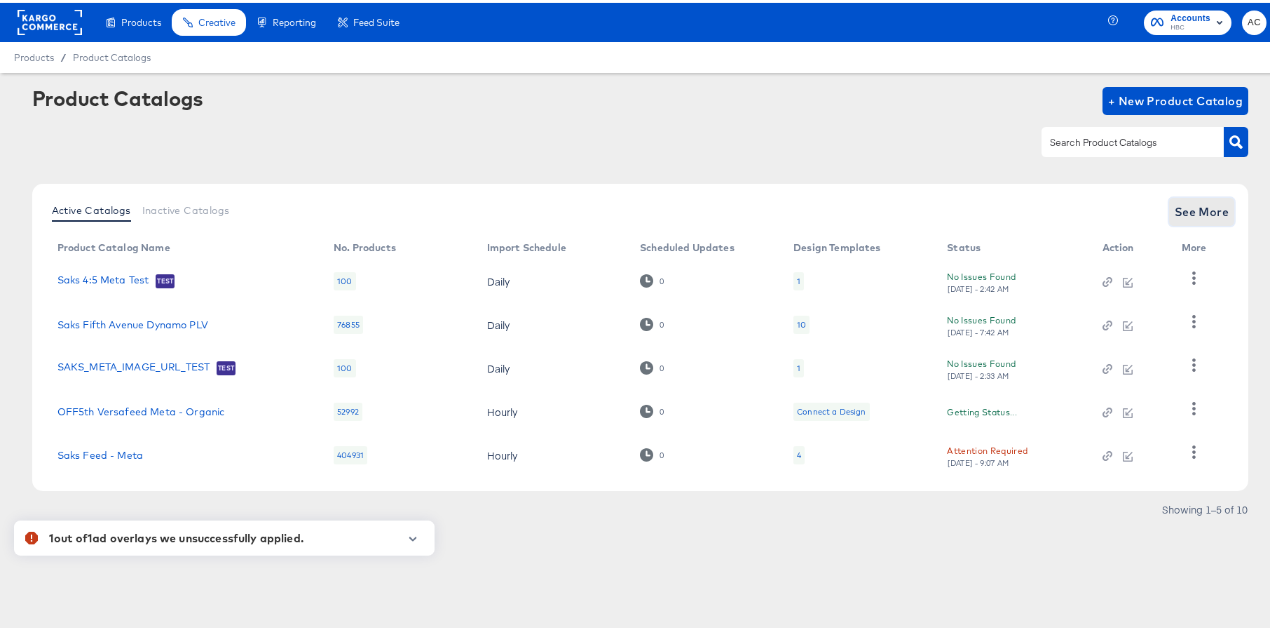
click at [1193, 208] on span "See More" at bounding box center [1202, 209] width 55 height 20
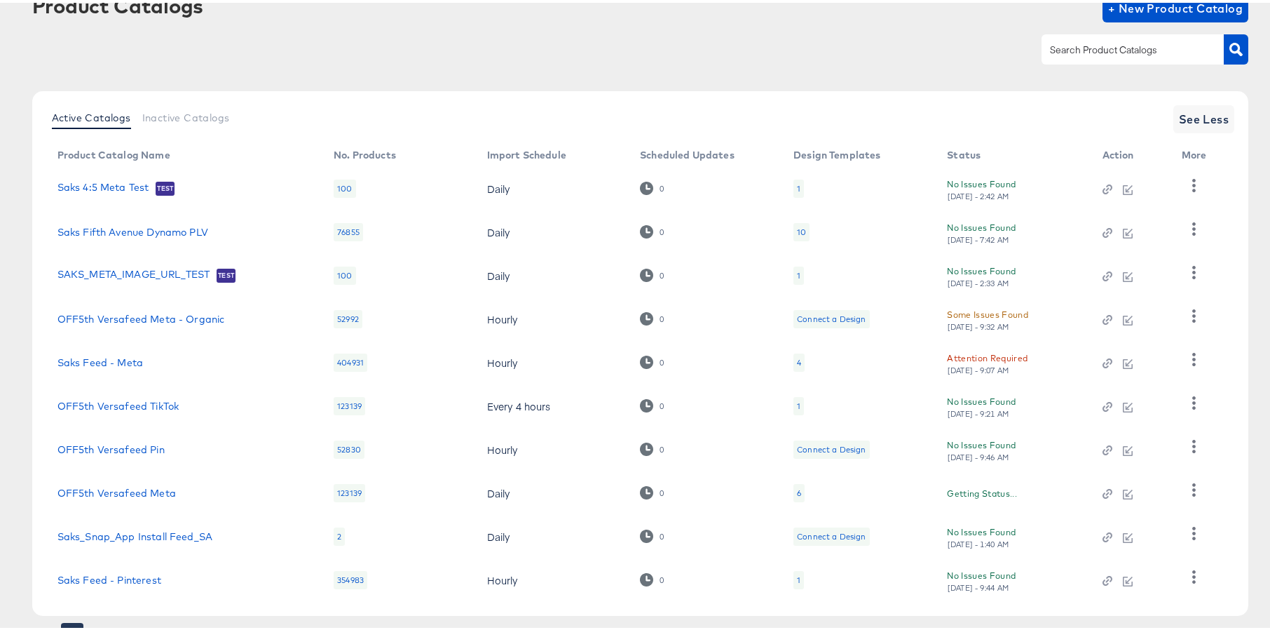
scroll to position [95, 0]
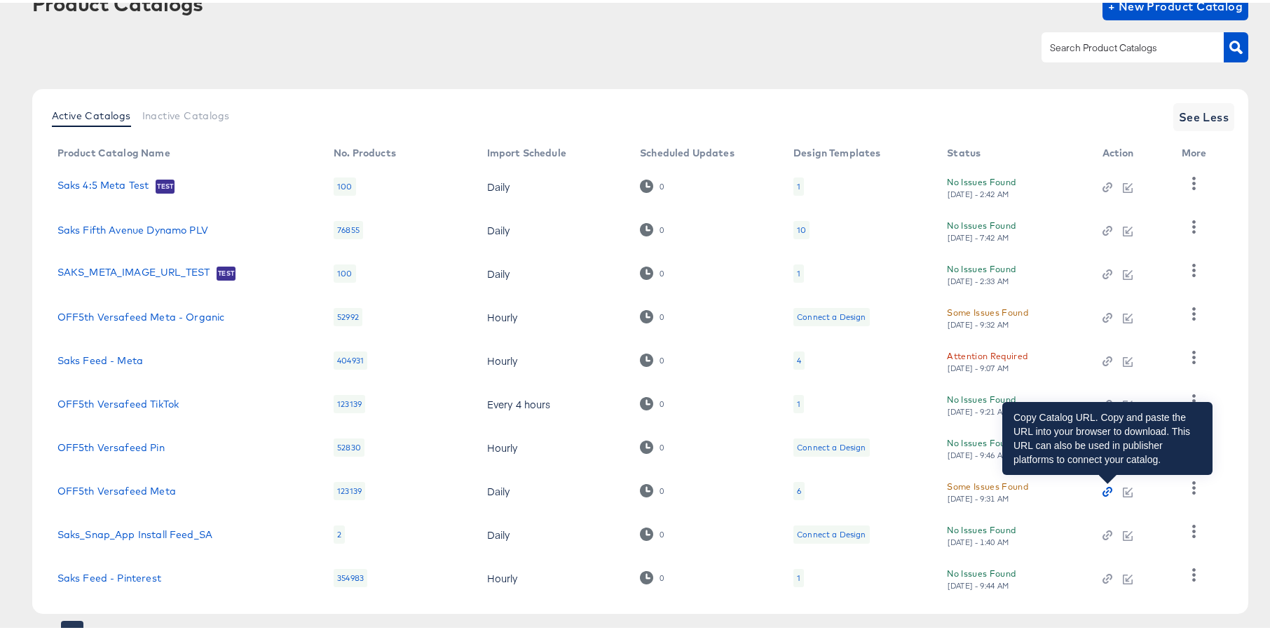
click at [1107, 487] on icon "button" at bounding box center [1109, 487] width 6 height 6
